Goal: Transaction & Acquisition: Book appointment/travel/reservation

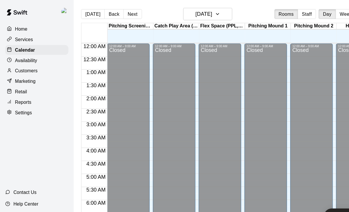
scroll to position [345, 0]
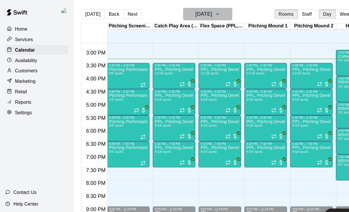
click at [197, 11] on icon "button" at bounding box center [194, 12] width 5 height 7
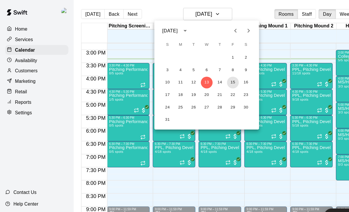
click at [208, 73] on button "15" at bounding box center [208, 74] width 11 height 11
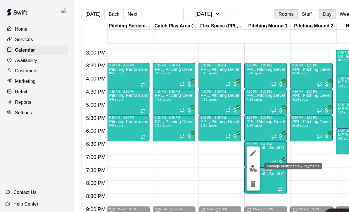
click at [230, 154] on button "edit" at bounding box center [226, 150] width 12 height 11
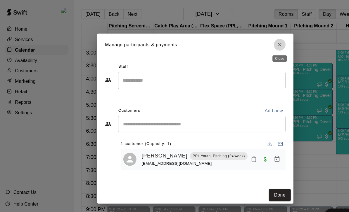
click at [253, 42] on button "Close" at bounding box center [250, 40] width 11 height 11
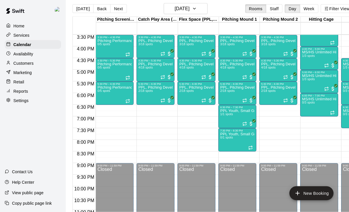
scroll to position [9, 0]
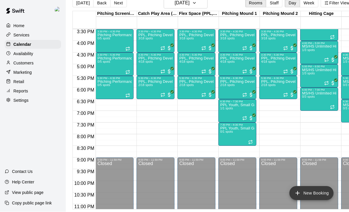
click at [315, 201] on button "New Booking" at bounding box center [311, 194] width 44 height 14
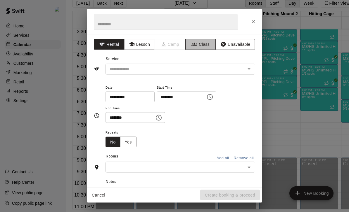
click at [208, 48] on button "Class" at bounding box center [200, 44] width 31 height 11
click at [234, 67] on input "text" at bounding box center [175, 69] width 136 height 7
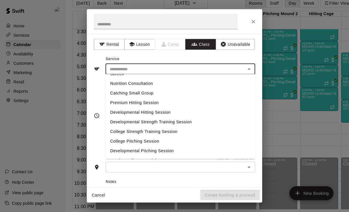
scroll to position [144, 0]
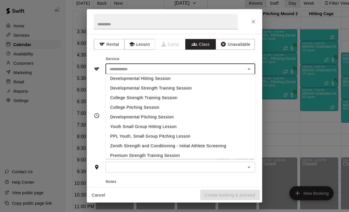
click at [179, 136] on li "PPL Youth, Small Group Pitching Lesson" at bounding box center [180, 137] width 150 height 10
type input "**********"
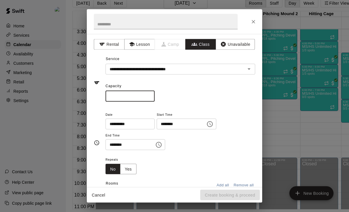
click at [133, 94] on input "*" at bounding box center [129, 96] width 49 height 11
type input "*"
click at [206, 123] on icon "Choose time, selected time is 3:00 PM" at bounding box center [209, 124] width 7 height 7
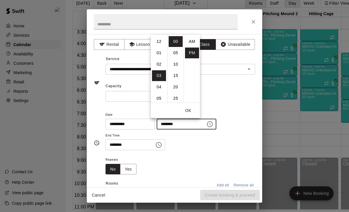
scroll to position [11, 0]
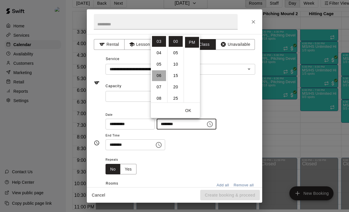
click at [160, 78] on li "06" at bounding box center [159, 75] width 14 height 11
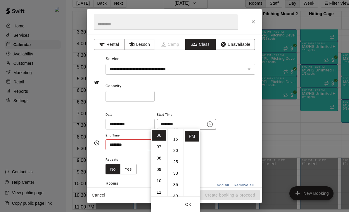
scroll to position [46, 0]
click at [176, 158] on li "30" at bounding box center [176, 158] width 14 height 11
type input "********"
click at [188, 206] on button "OK" at bounding box center [188, 205] width 19 height 11
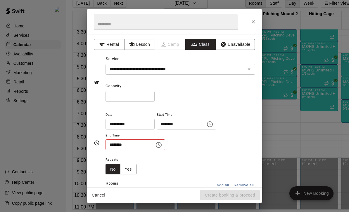
click at [154, 140] on button "Choose time, selected time is 3:30 PM" at bounding box center [159, 145] width 12 height 12
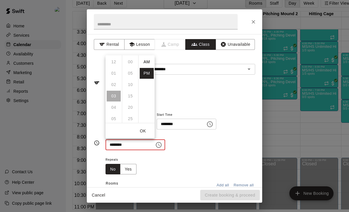
scroll to position [11, 0]
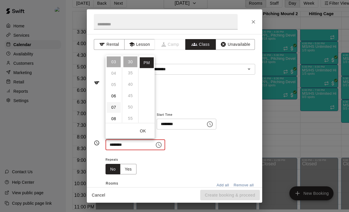
click at [111, 104] on li "07" at bounding box center [114, 107] width 14 height 11
type input "********"
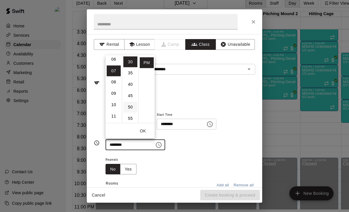
scroll to position [80, 0]
click at [143, 130] on button "OK" at bounding box center [143, 131] width 19 height 11
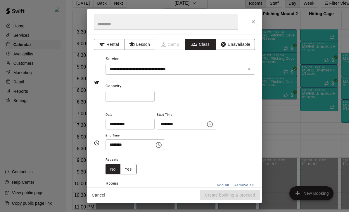
click at [133, 169] on button "Yes" at bounding box center [128, 169] width 16 height 11
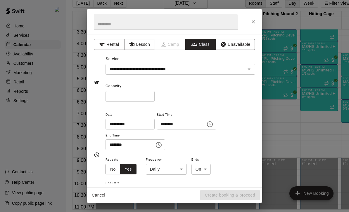
click at [174, 171] on body "Home Services Calendar Availability Customers Marketing Retail Reports Settings…" at bounding box center [174, 102] width 349 height 222
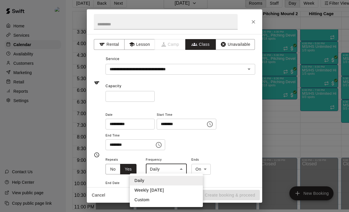
click at [168, 188] on li "Weekly [DATE]" at bounding box center [166, 191] width 73 height 10
type input "******"
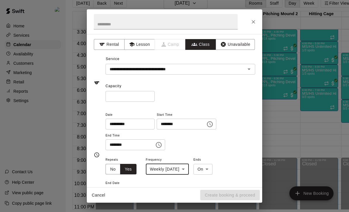
click at [148, 192] on input "**********" at bounding box center [132, 193] width 54 height 11
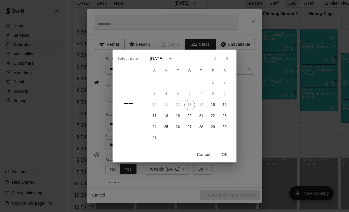
click at [224, 62] on icon "Next month" at bounding box center [227, 58] width 7 height 7
click at [210, 133] on button "28" at bounding box center [213, 127] width 11 height 11
type input "**********"
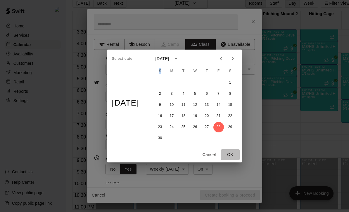
click at [233, 160] on button "OK" at bounding box center [230, 155] width 19 height 11
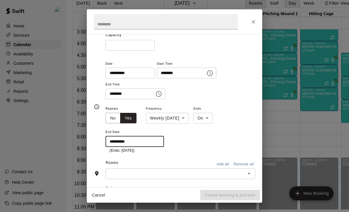
scroll to position [84, 0]
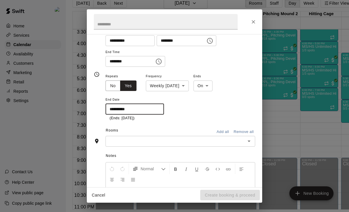
click at [250, 143] on div at bounding box center [249, 141] width 8 height 8
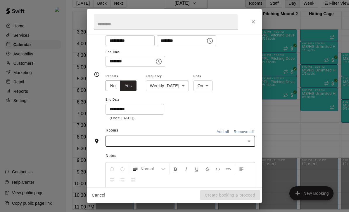
click at [250, 142] on icon "Open" at bounding box center [248, 141] width 7 height 7
click at [248, 142] on icon "Open" at bounding box center [248, 141] width 7 height 7
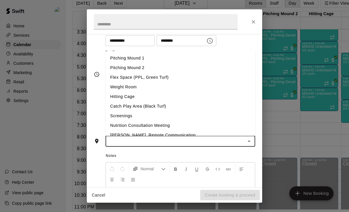
click at [146, 102] on li "Catch Play Area (Black Turf)" at bounding box center [180, 107] width 150 height 10
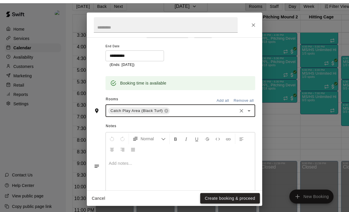
scroll to position [25, 0]
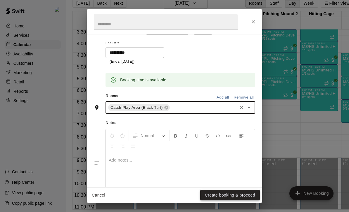
click at [252, 195] on button "Create booking & proceed" at bounding box center [230, 195] width 60 height 11
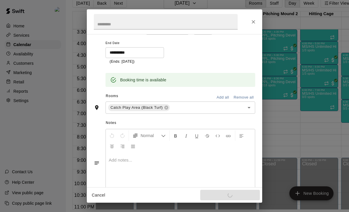
scroll to position [9, 0]
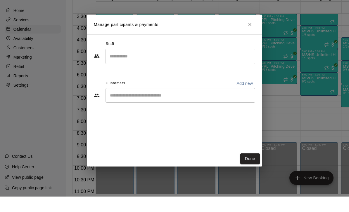
click at [248, 184] on div "Manage participants & payments Staff ​ Customers Add new ​ Done" at bounding box center [174, 106] width 349 height 212
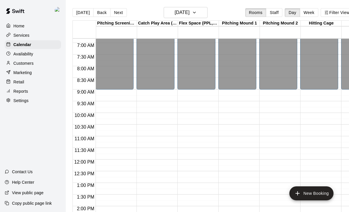
scroll to position [0, 0]
click at [197, 11] on icon "button" at bounding box center [194, 12] width 5 height 7
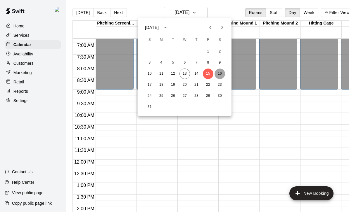
click at [219, 74] on button "16" at bounding box center [219, 74] width 11 height 11
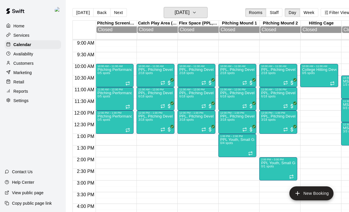
scroll to position [182, 0]
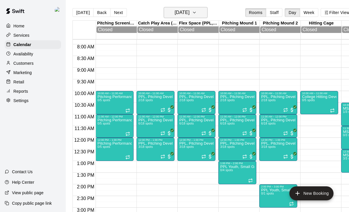
click at [197, 15] on icon "button" at bounding box center [194, 12] width 5 height 7
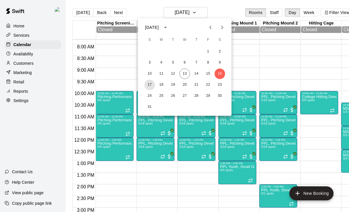
click at [152, 87] on button "17" at bounding box center [149, 85] width 11 height 11
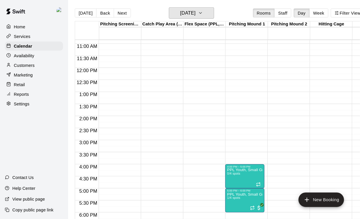
scroll to position [325, 0]
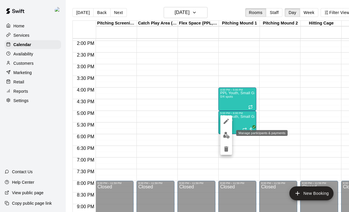
click at [226, 131] on button "edit" at bounding box center [226, 135] width 12 height 11
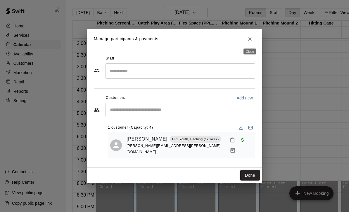
click at [248, 41] on icon "Close" at bounding box center [250, 39] width 6 height 6
